Goal: Find specific page/section: Find specific page/section

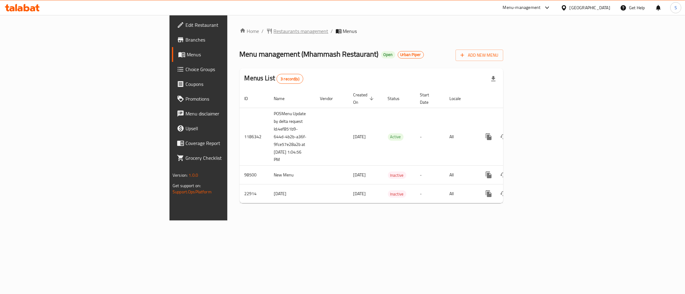
click at [274, 31] on span "Restaurants management" at bounding box center [301, 30] width 55 height 7
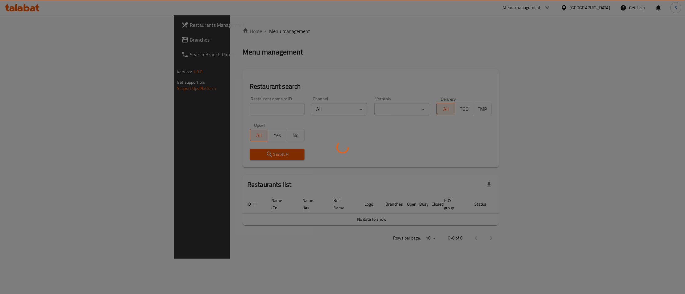
click at [219, 106] on div at bounding box center [342, 147] width 685 height 294
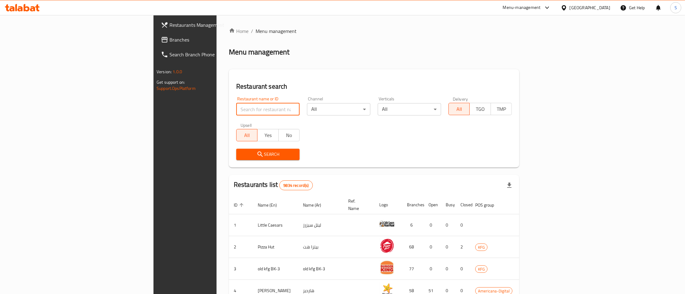
drag, startPoint x: 219, startPoint y: 106, endPoint x: 226, endPoint y: 114, distance: 11.1
click at [236, 106] on input "search" at bounding box center [267, 109] width 63 height 12
click at [236, 114] on input "search" at bounding box center [267, 109] width 63 height 12
type input "b"
type input "lobster"
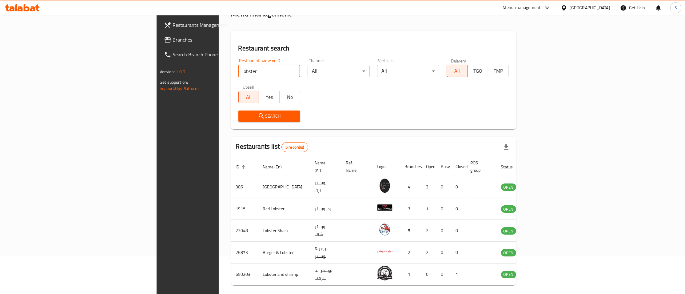
scroll to position [56, 0]
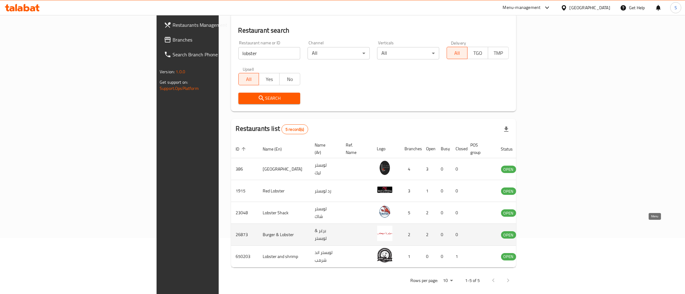
click at [541, 231] on icon "enhanced table" at bounding box center [536, 234] width 7 height 7
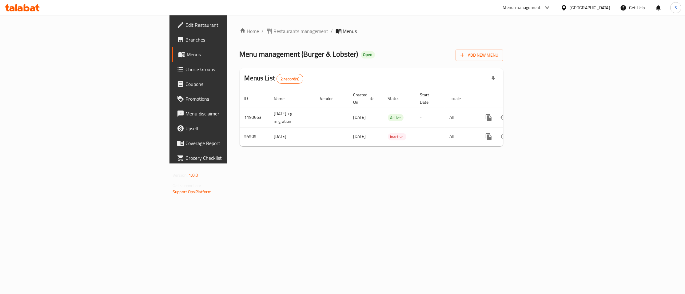
click at [185, 38] on span "Branches" at bounding box center [231, 39] width 93 height 7
